Goal: Navigation & Orientation: Find specific page/section

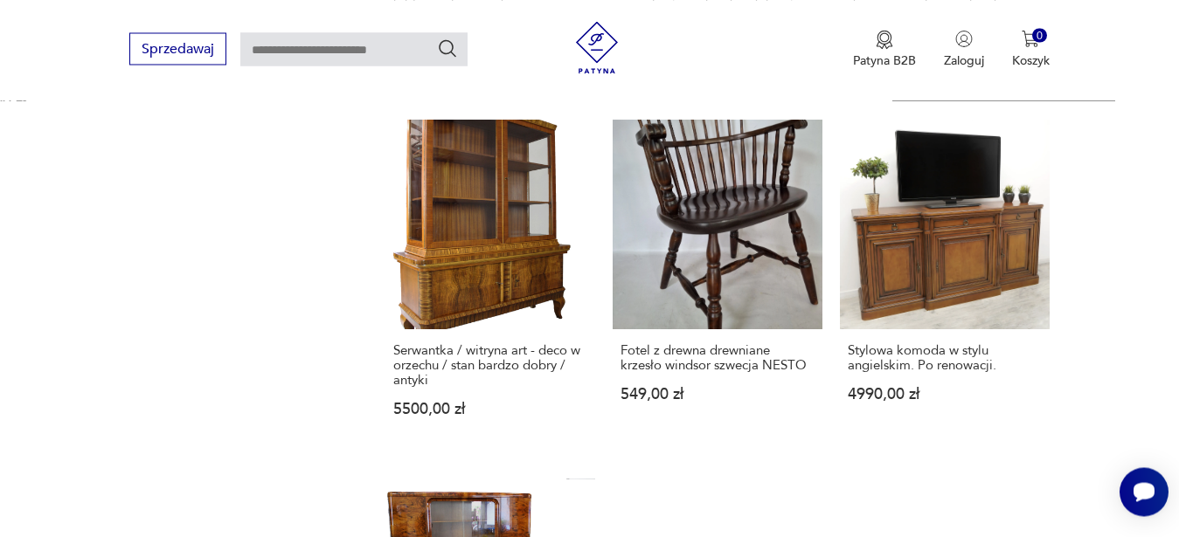
scroll to position [2302, 0]
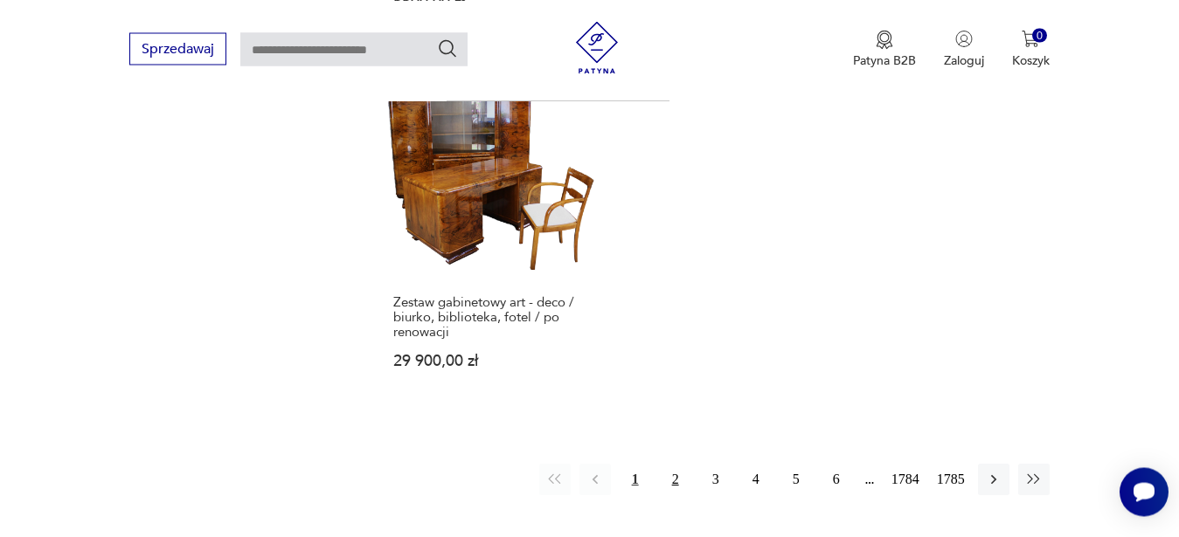
click at [684, 464] on button "2" at bounding box center [675, 479] width 31 height 31
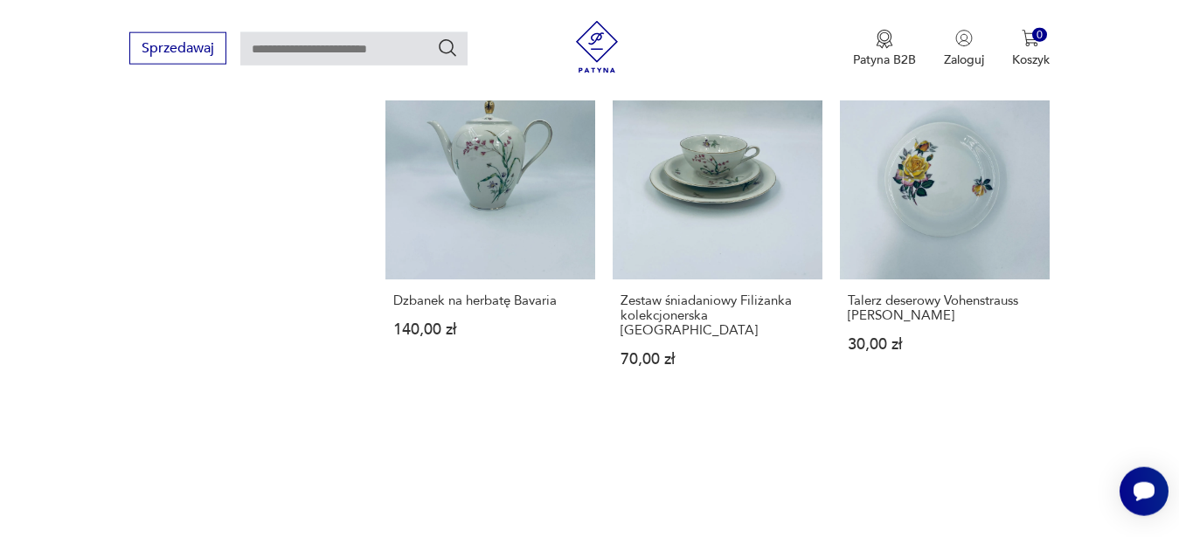
scroll to position [2278, 0]
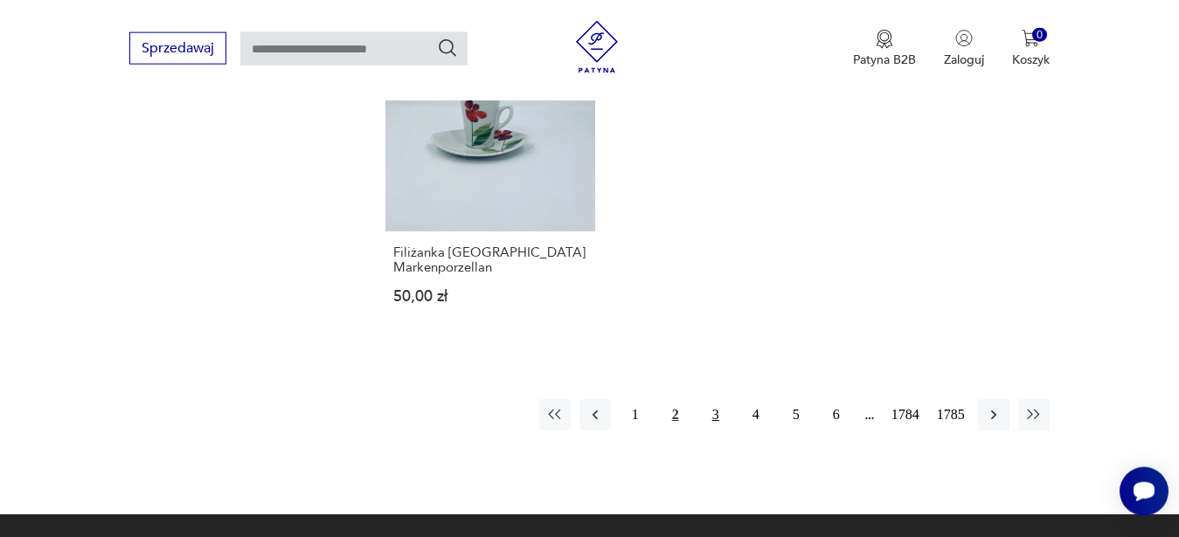
click at [707, 399] on button "3" at bounding box center [715, 414] width 31 height 31
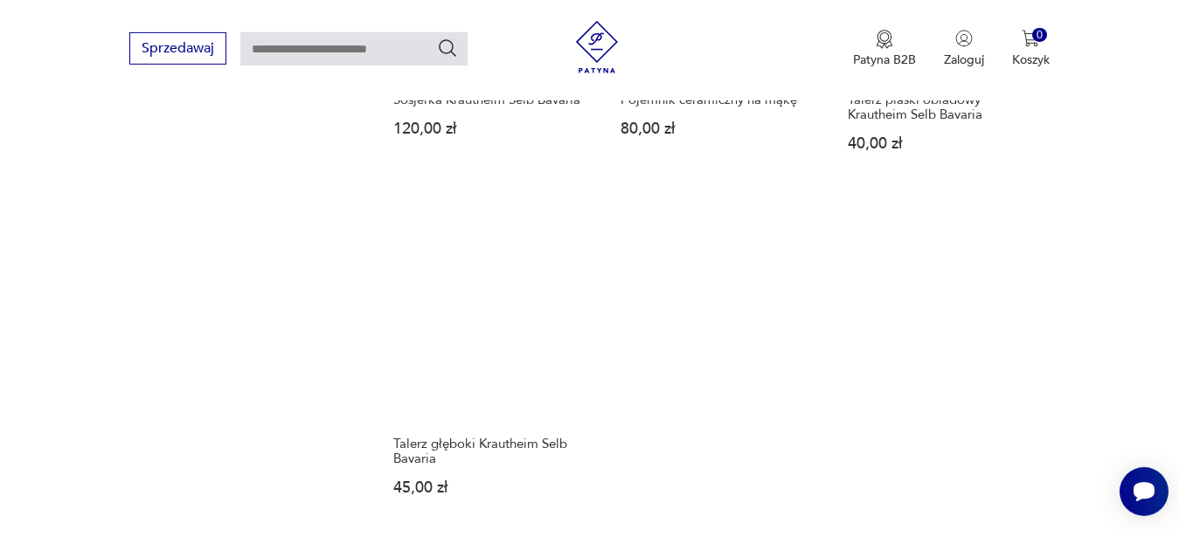
scroll to position [2464, 0]
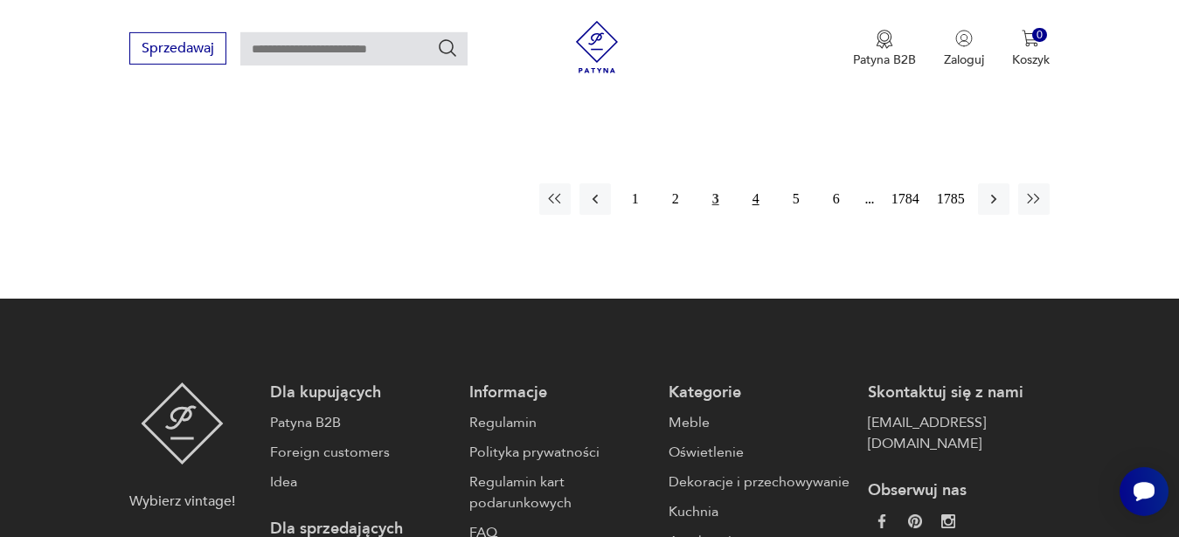
click at [752, 205] on button "4" at bounding box center [755, 199] width 31 height 31
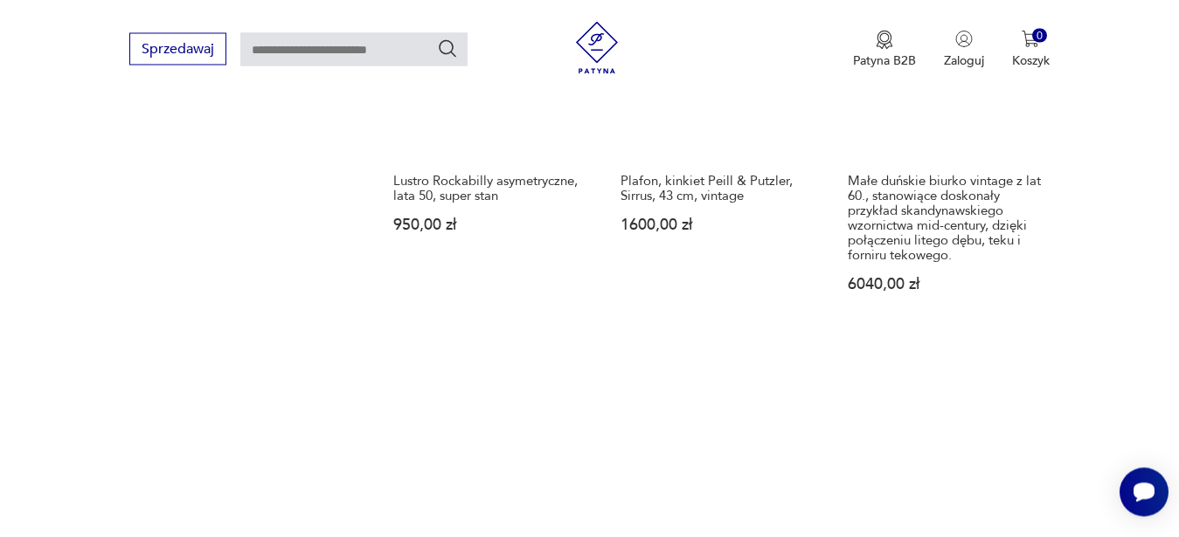
scroll to position [2382, 0]
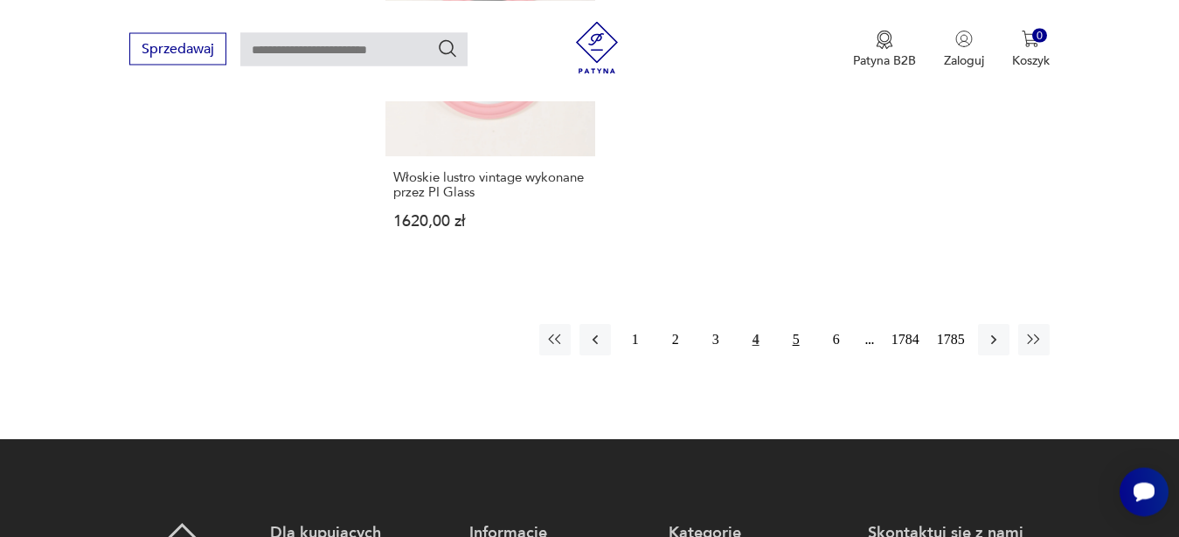
click at [802, 324] on button "5" at bounding box center [795, 339] width 31 height 31
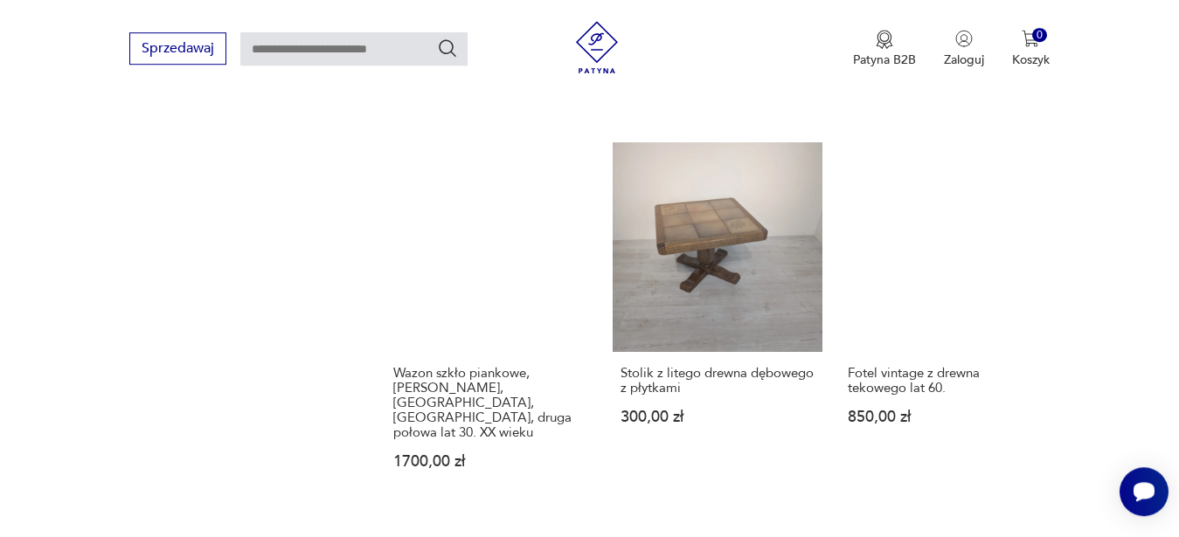
scroll to position [2309, 0]
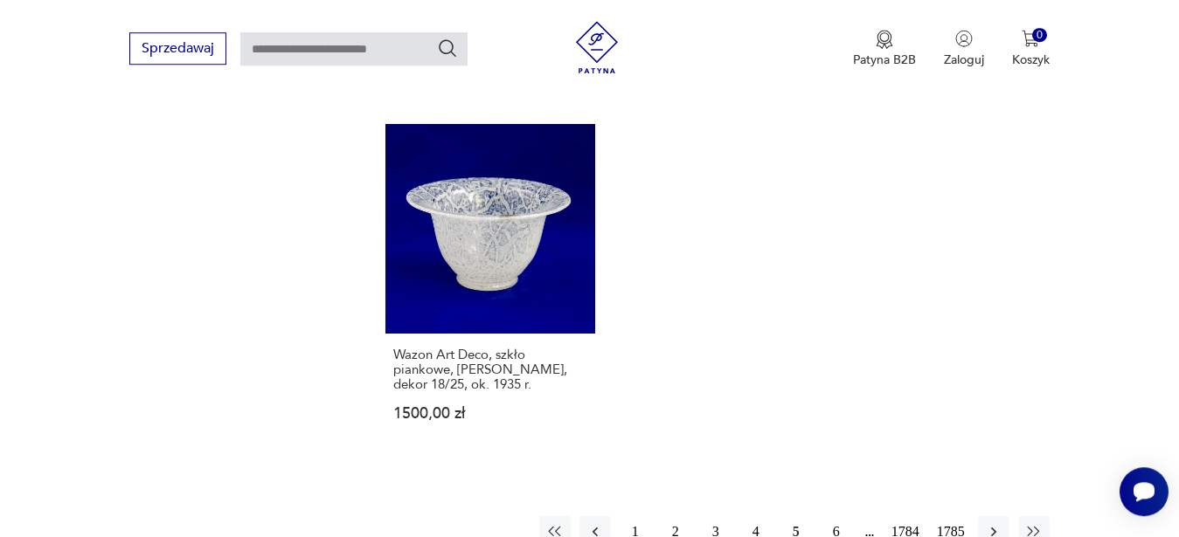
click at [831, 517] on button "6" at bounding box center [836, 532] width 31 height 31
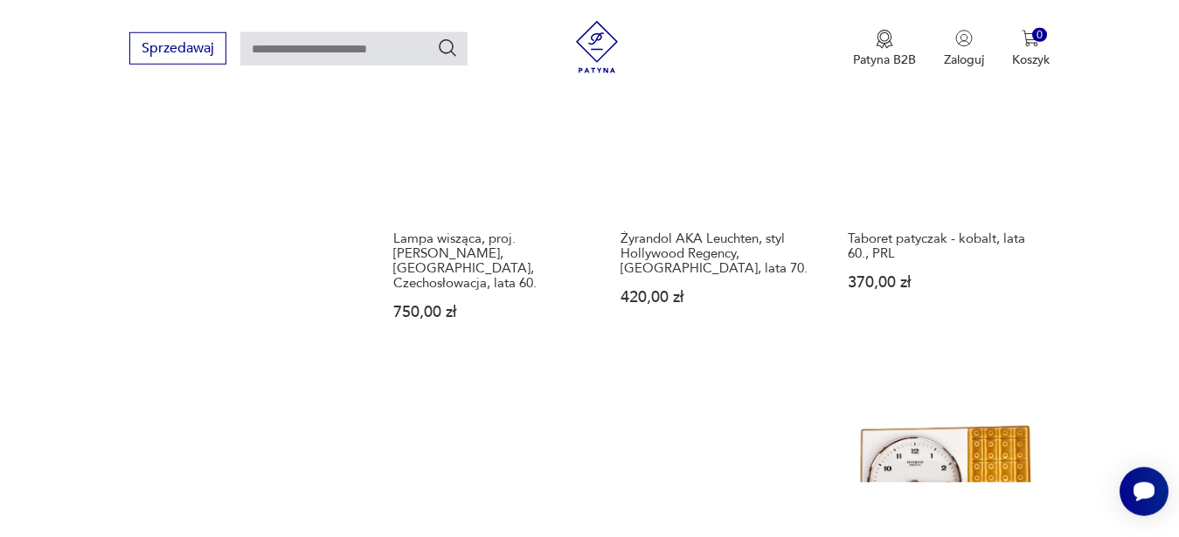
scroll to position [1217, 0]
